Goal: Find specific page/section: Find specific page/section

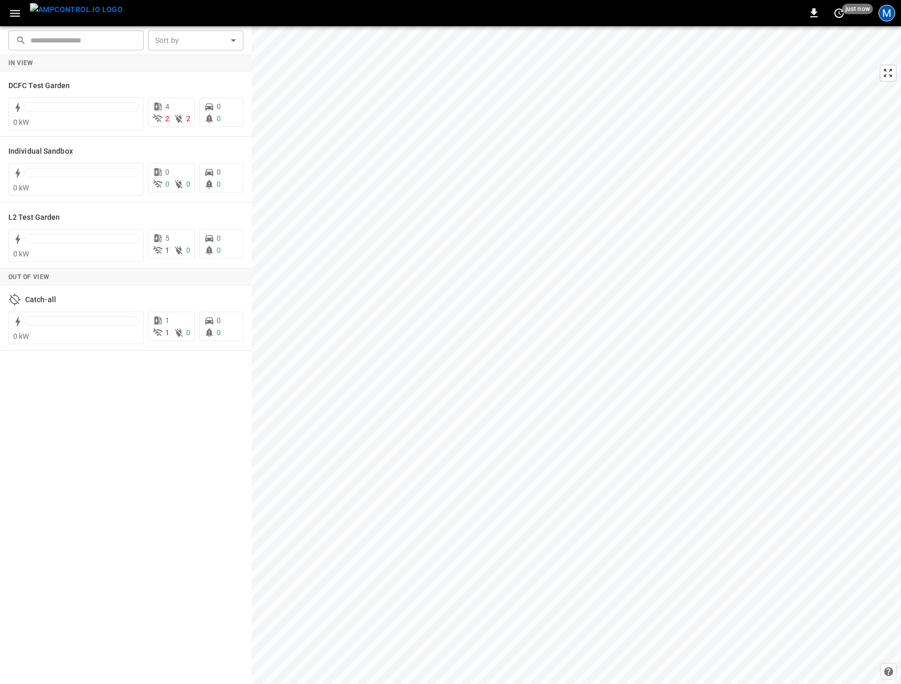
click at [883, 15] on div "M" at bounding box center [887, 13] width 17 height 17
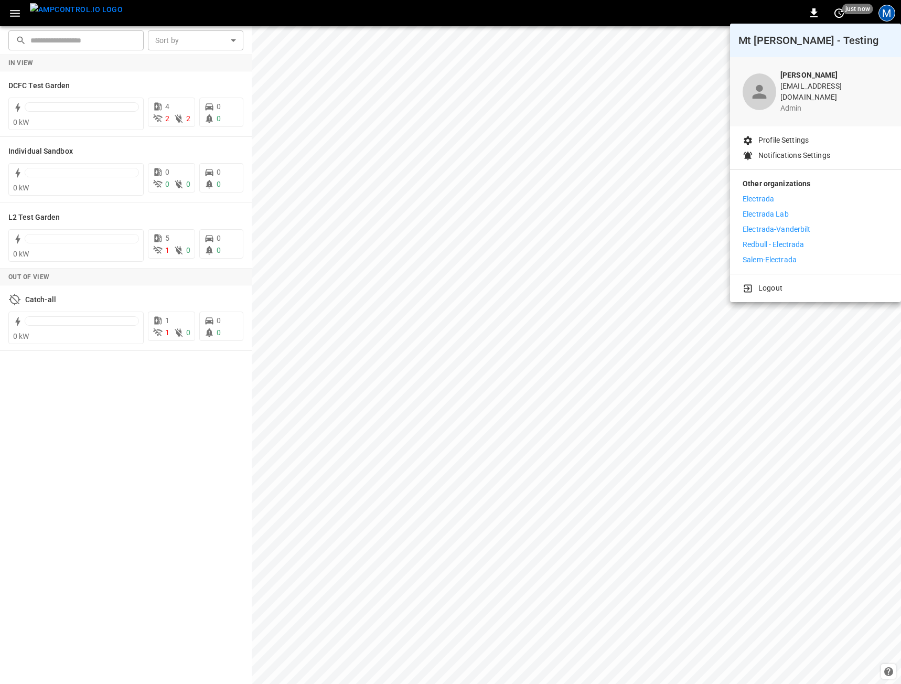
click at [778, 194] on li "Electrada" at bounding box center [816, 199] width 146 height 11
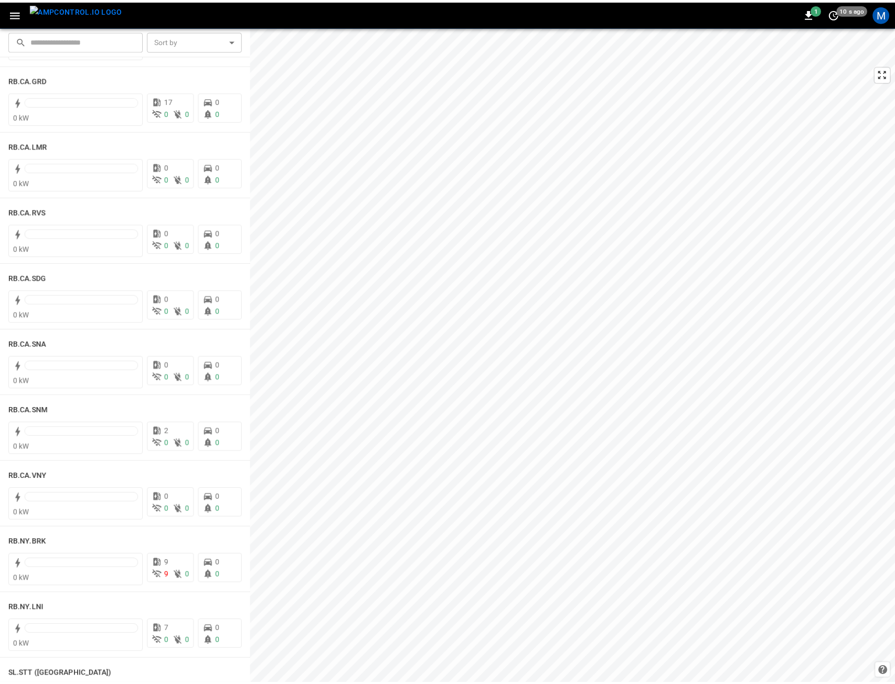
scroll to position [1731, 0]
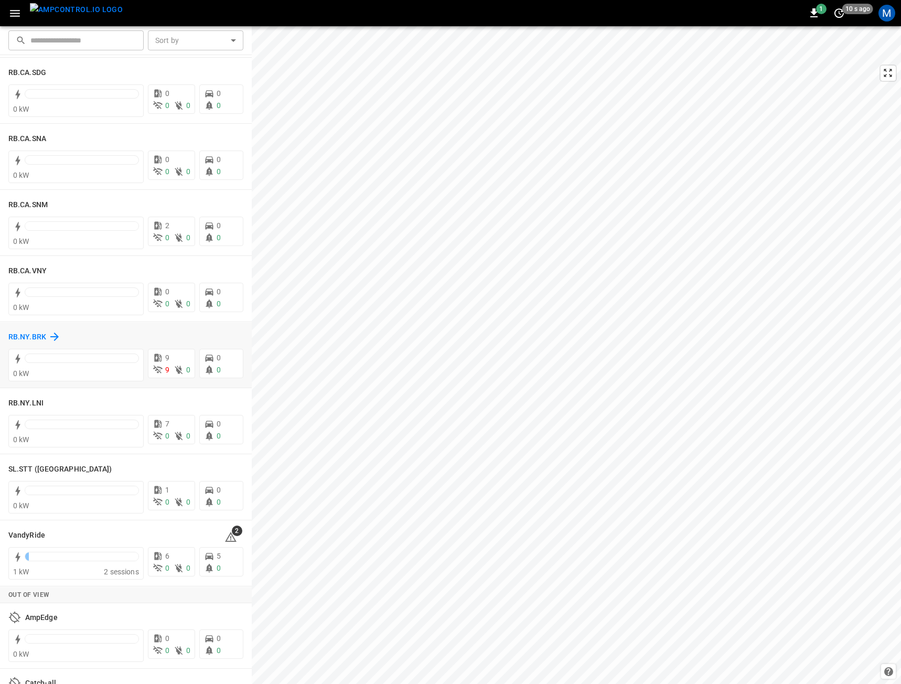
click at [15, 338] on h6 "RB.NY.BRK" at bounding box center [27, 338] width 38 height 12
